Goal: Task Accomplishment & Management: Manage account settings

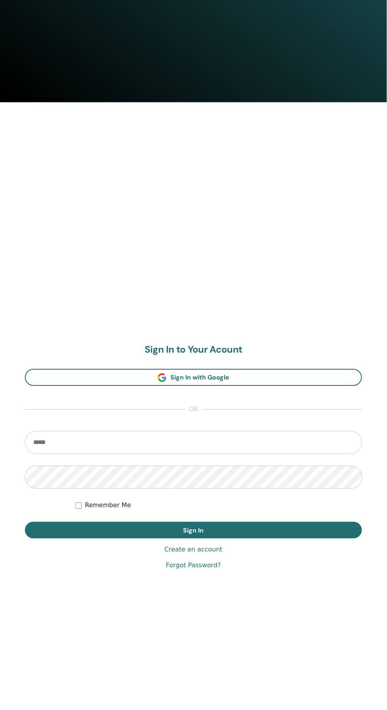
scroll to position [710, 0]
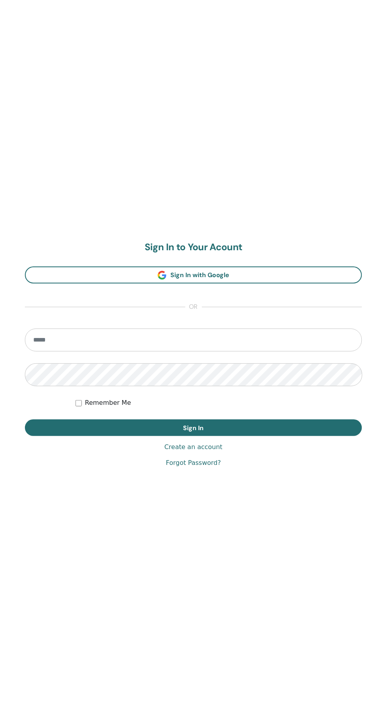
click at [273, 340] on input "email" at bounding box center [193, 340] width 337 height 23
type input "**********"
click at [25, 420] on button "Sign In" at bounding box center [193, 428] width 337 height 17
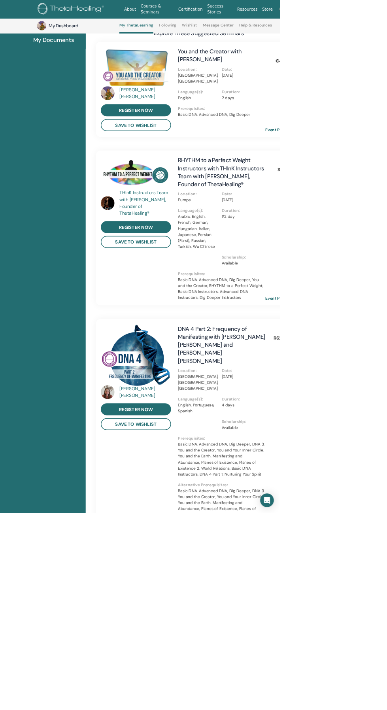
scroll to position [174, 0]
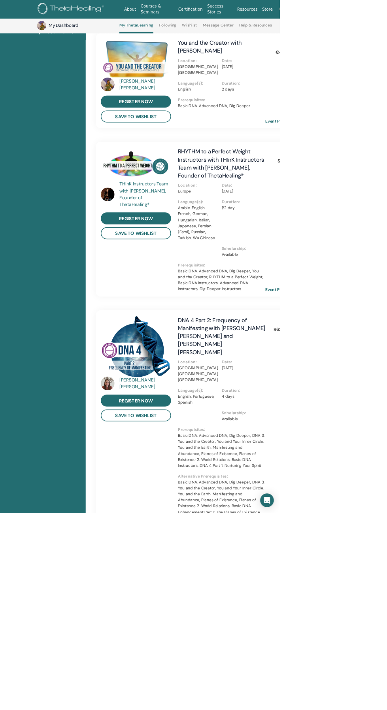
click at [387, 709] on link "Event Page" at bounding box center [388, 722] width 41 height 12
